Goal: Find contact information: Find contact information

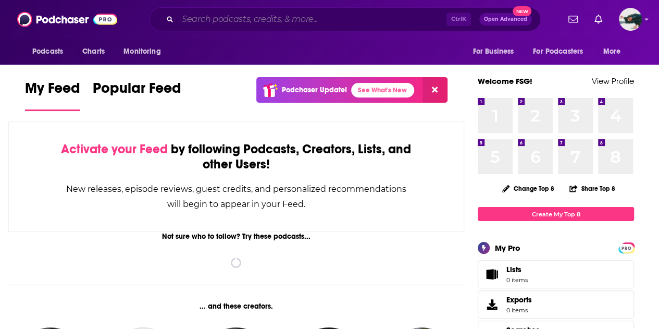
click at [323, 18] on input "Search podcasts, credits, & more..." at bounding box center [312, 19] width 269 height 17
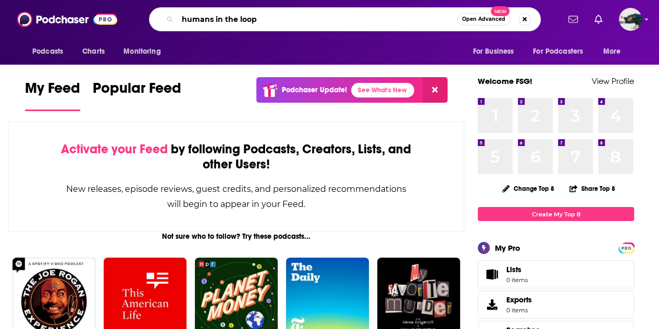
type input "humans in the loop"
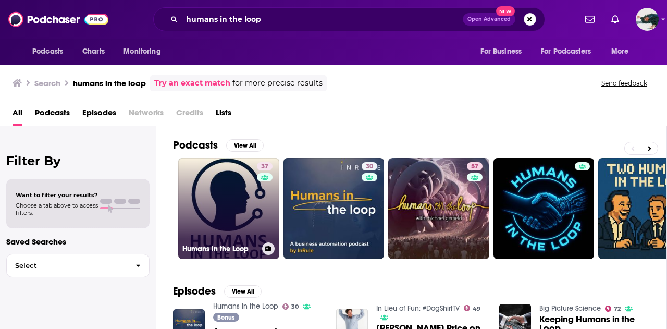
click at [235, 185] on link "37 Humans in the Loop" at bounding box center [228, 208] width 101 height 101
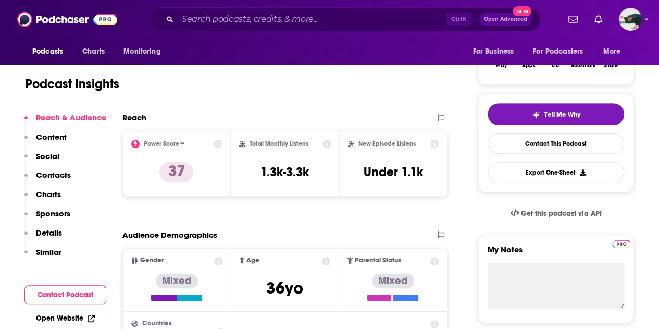
scroll to position [189, 0]
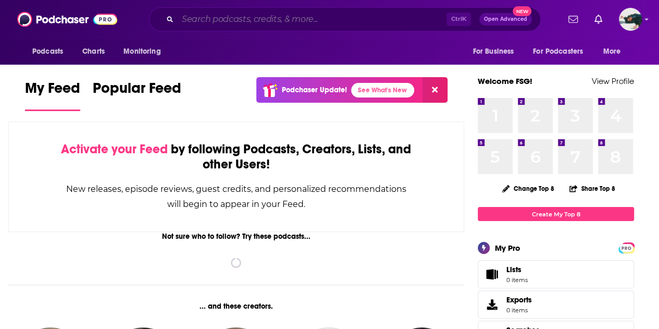
click at [329, 21] on input "Search podcasts, credits, & more..." at bounding box center [312, 19] width 269 height 17
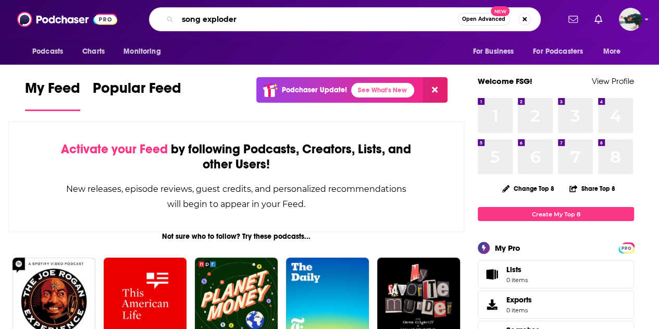
type input "song exploder"
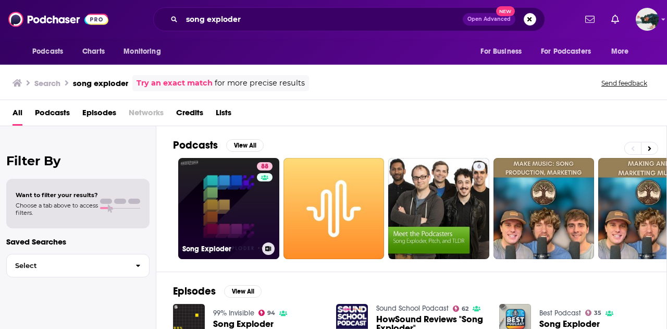
click at [241, 207] on link "88 Song Exploder" at bounding box center [228, 208] width 101 height 101
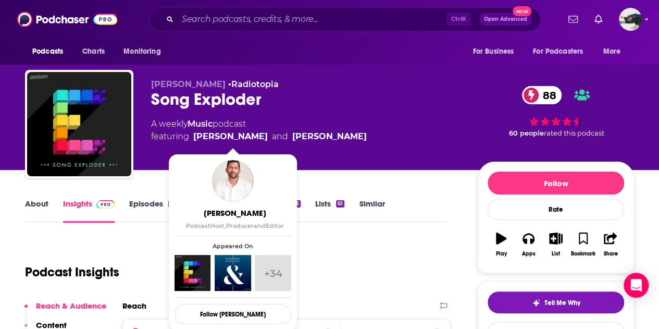
drag, startPoint x: 273, startPoint y: 133, endPoint x: 196, endPoint y: 138, distance: 77.2
click at [196, 138] on span "featuring [PERSON_NAME] and [PERSON_NAME]" at bounding box center [259, 136] width 216 height 12
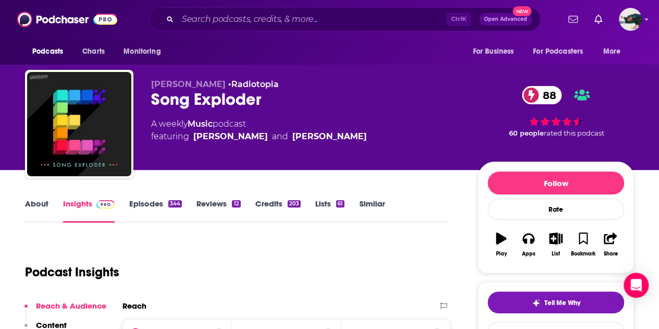
copy link "[PERSON_NAME]"
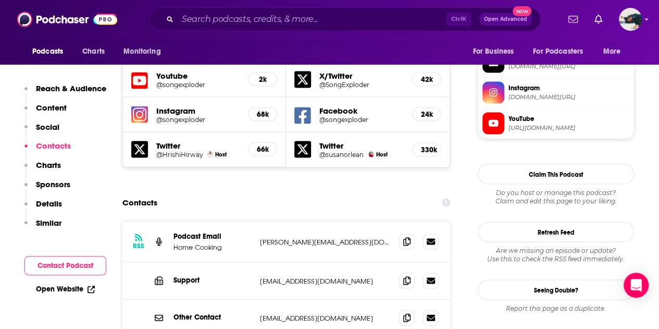
scroll to position [917, 0]
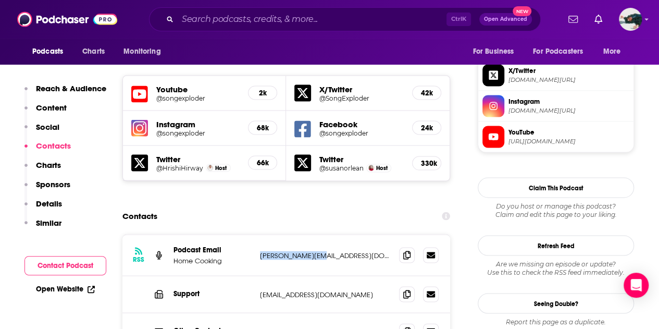
drag, startPoint x: 258, startPoint y: 192, endPoint x: 314, endPoint y: 195, distance: 55.3
click at [314, 234] on div "RSS Podcast Email Home Cooking [PERSON_NAME][EMAIL_ADDRESS][DOMAIN_NAME] [PERSO…" at bounding box center [286, 254] width 328 height 41
copy p "[PERSON_NAME].Gourville"
click at [407, 289] on icon at bounding box center [406, 293] width 7 height 8
click at [406, 289] on icon at bounding box center [406, 293] width 7 height 8
